Goal: Entertainment & Leisure: Consume media (video, audio)

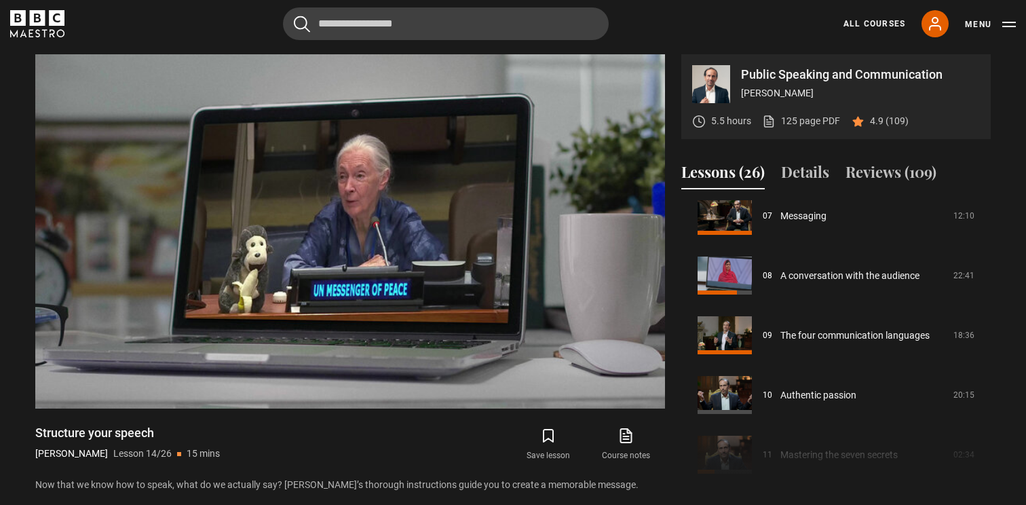
scroll to position [431, 0]
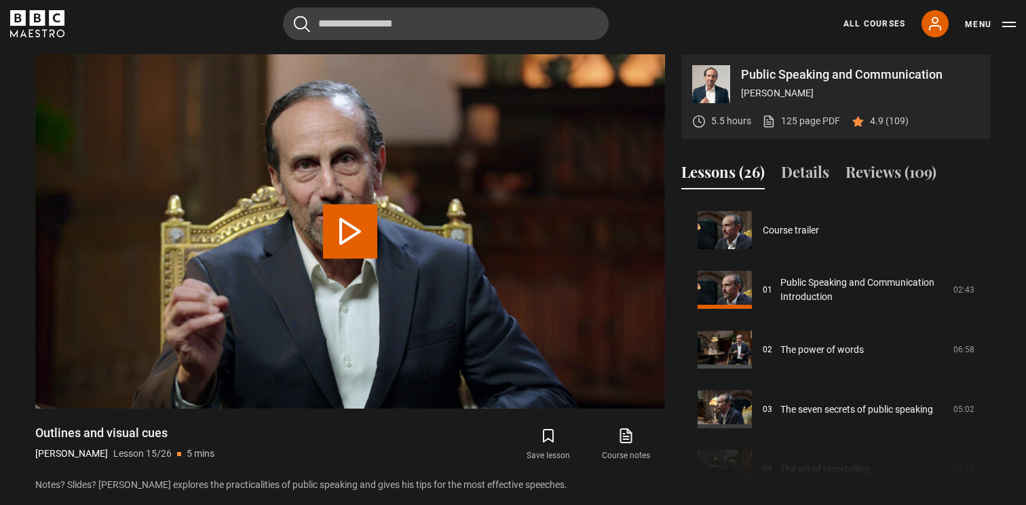
scroll to position [836, 0]
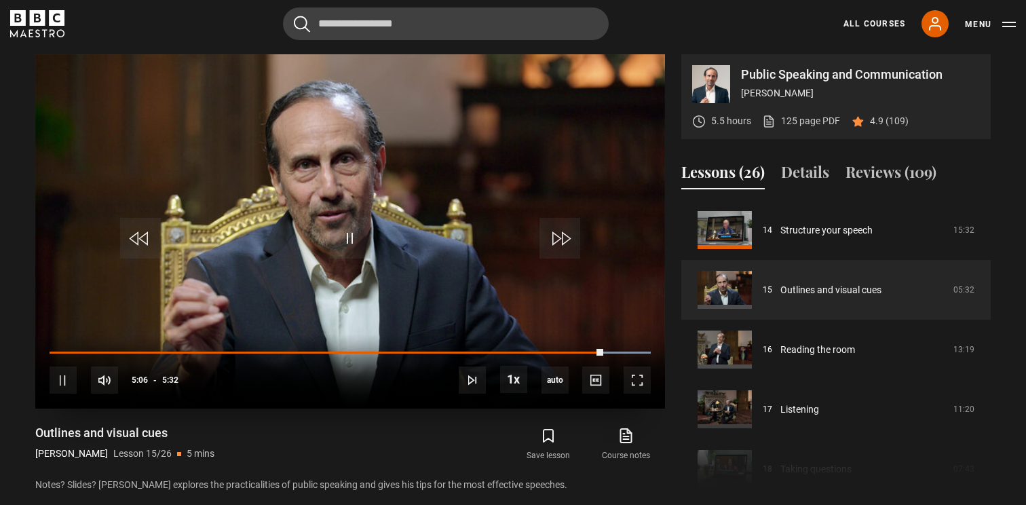
click at [522, 281] on video "Video Player" at bounding box center [350, 231] width 630 height 354
